Goal: Navigation & Orientation: Find specific page/section

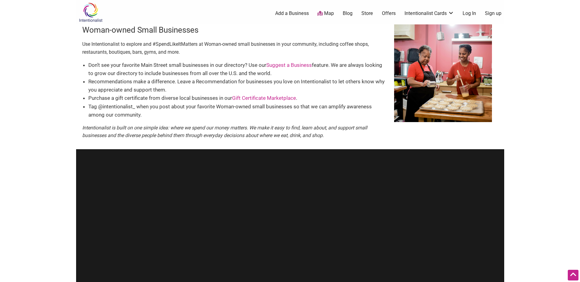
scroll to position [251, 0]
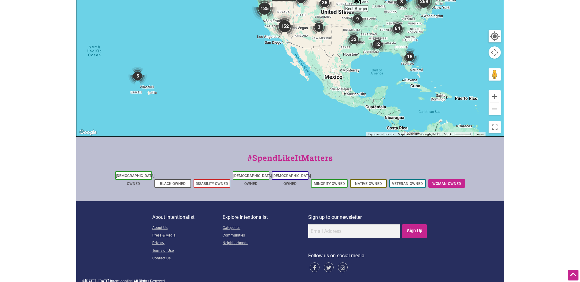
click at [443, 182] on link "Woman-Owned" at bounding box center [446, 184] width 29 height 4
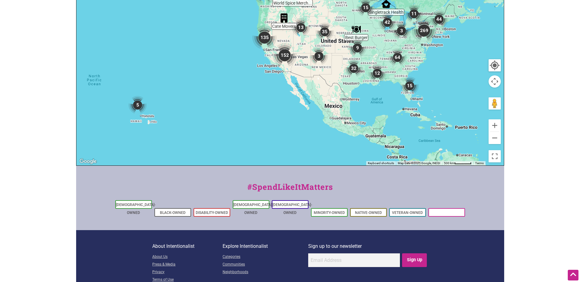
scroll to position [220, 0]
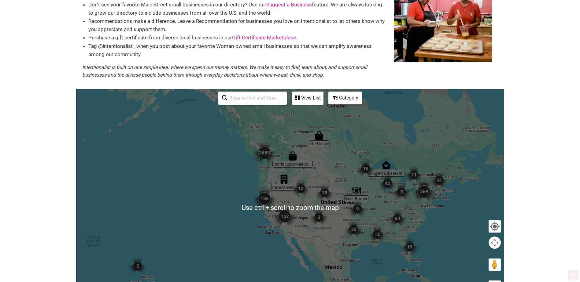
scroll to position [61, 0]
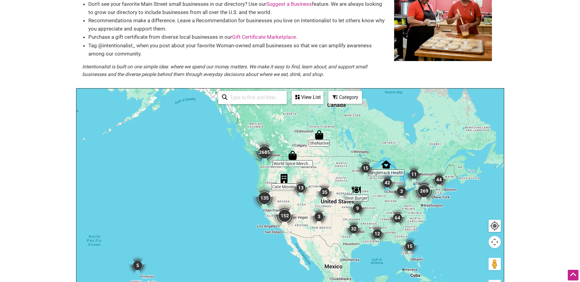
click at [413, 222] on div at bounding box center [289, 208] width 427 height 238
click at [398, 219] on img "64" at bounding box center [397, 218] width 18 height 18
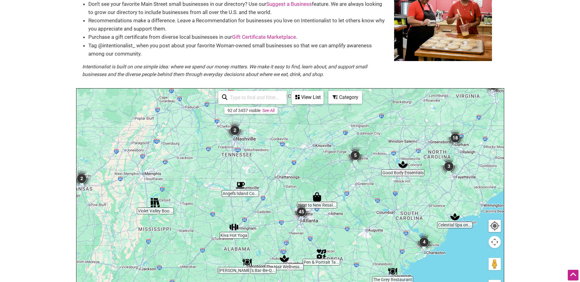
click at [457, 137] on img "18" at bounding box center [455, 138] width 18 height 18
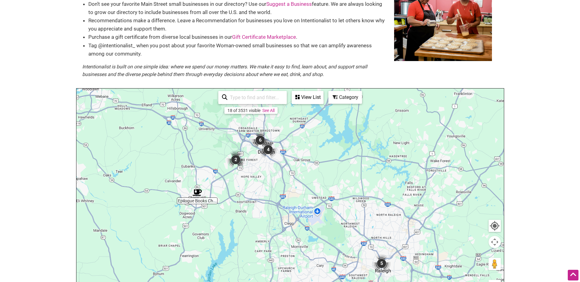
click at [198, 190] on img "Epilogue Books Chocolate Brews" at bounding box center [197, 192] width 9 height 9
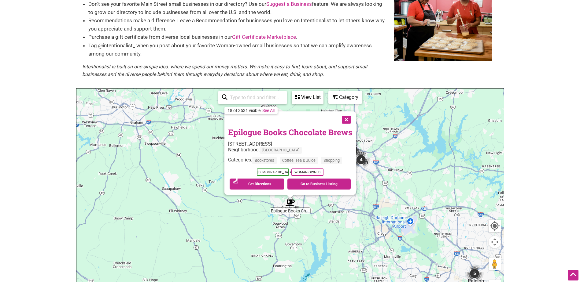
click at [346, 119] on button "Close" at bounding box center [345, 119] width 15 height 15
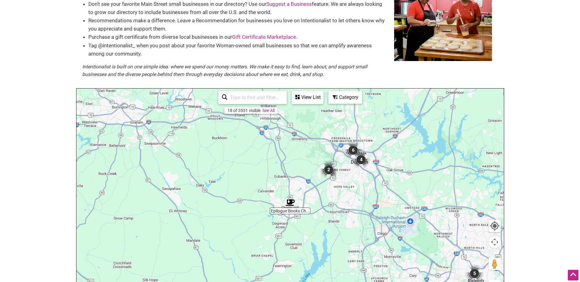
click at [329, 168] on img "2" at bounding box center [328, 170] width 18 height 18
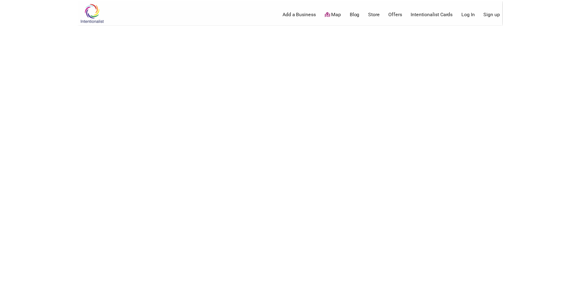
scroll to position [220, 0]
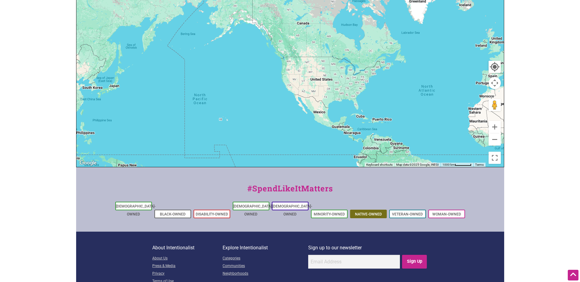
click at [364, 212] on link "Native-Owned" at bounding box center [368, 214] width 27 height 4
click at [441, 212] on link "Woman-Owned" at bounding box center [446, 214] width 29 height 4
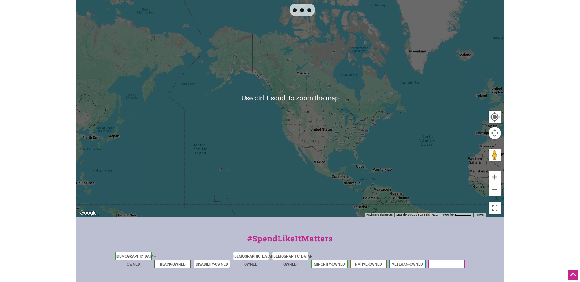
scroll to position [68, 0]
